Goal: Task Accomplishment & Management: Use online tool/utility

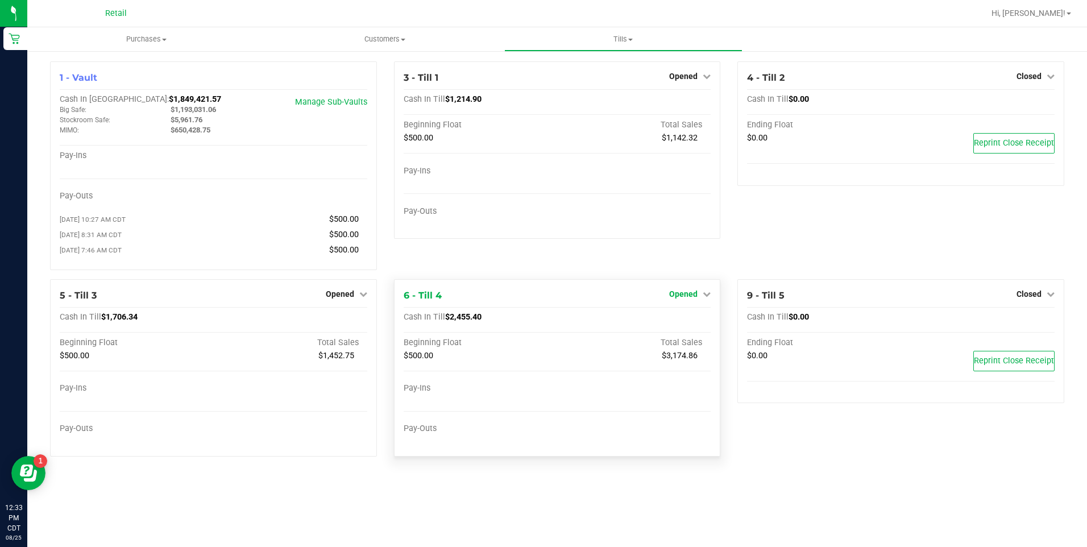
click at [693, 297] on span "Opened" at bounding box center [683, 293] width 28 height 9
click at [681, 316] on link "Close Till" at bounding box center [685, 317] width 31 height 9
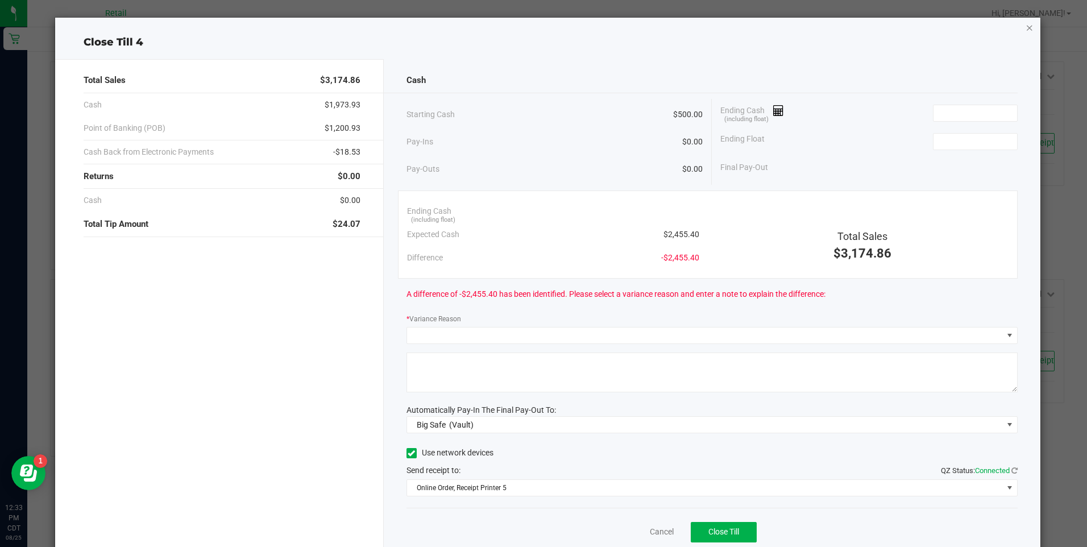
click at [1026, 30] on icon "button" at bounding box center [1030, 27] width 8 height 14
